Goal: Task Accomplishment & Management: Manage account settings

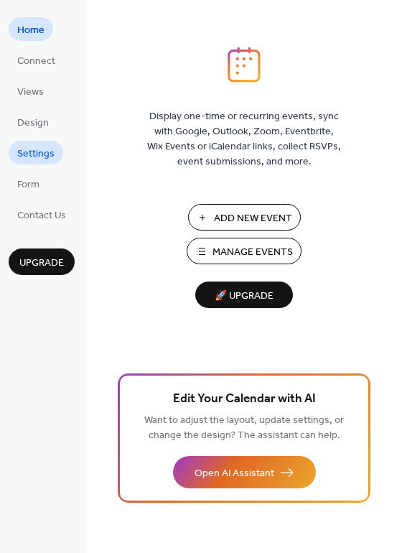
click at [47, 157] on span "Settings" at bounding box center [35, 153] width 37 height 15
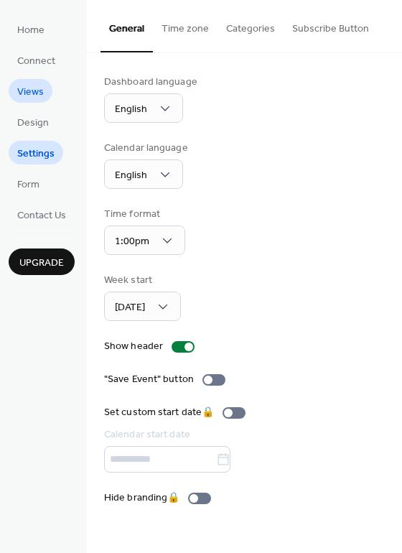
click at [28, 86] on span "Views" at bounding box center [30, 92] width 27 height 15
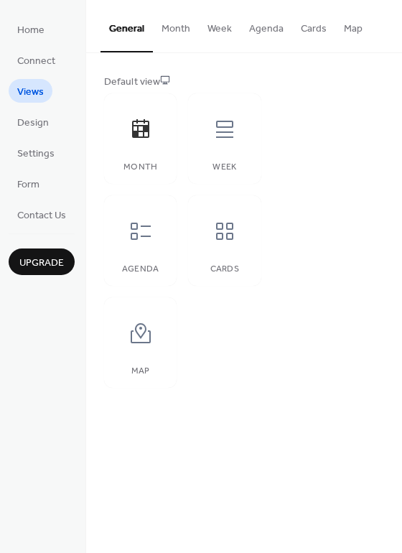
click at [169, 24] on button "Month" at bounding box center [176, 25] width 46 height 51
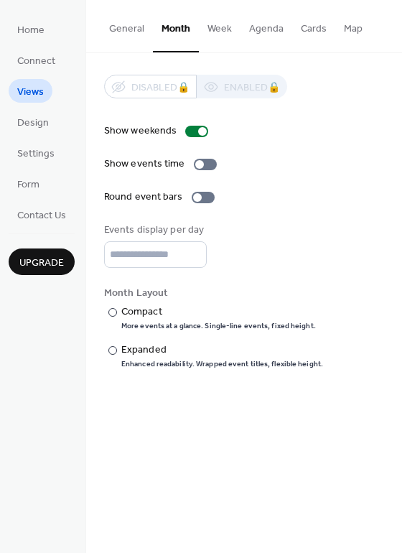
click at [222, 24] on button "Week" at bounding box center [220, 25] width 42 height 51
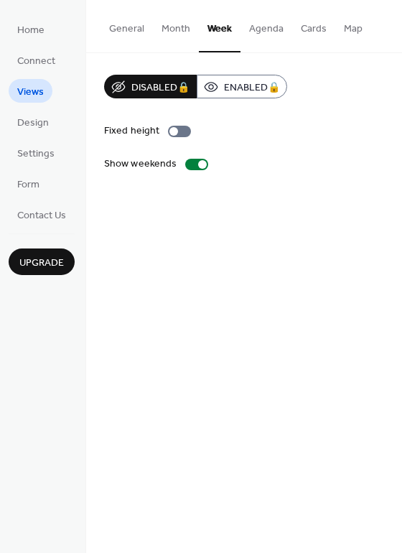
click at [164, 25] on button "Month" at bounding box center [176, 25] width 46 height 51
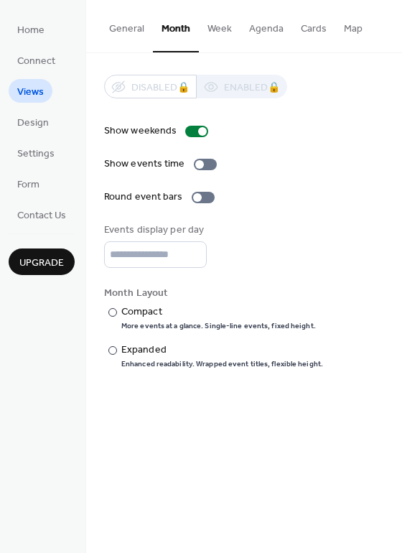
click at [212, 27] on button "Week" at bounding box center [220, 25] width 42 height 51
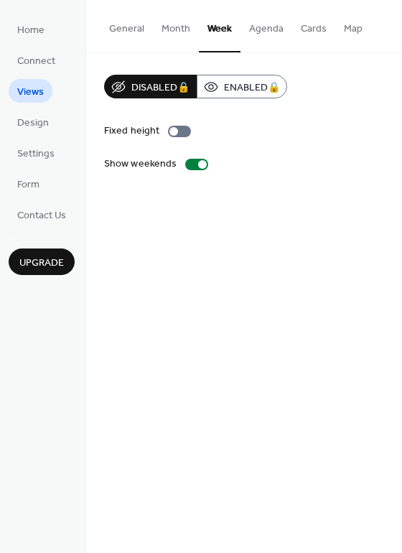
click at [75, 32] on div "Home Connect Views Design Settings Form Contact Us Upgrade" at bounding box center [43, 276] width 86 height 553
click at [75, 32] on ul "Home Connect Views Design Settings Form Contact Us" at bounding box center [42, 121] width 66 height 209
